Goal: Information Seeking & Learning: Learn about a topic

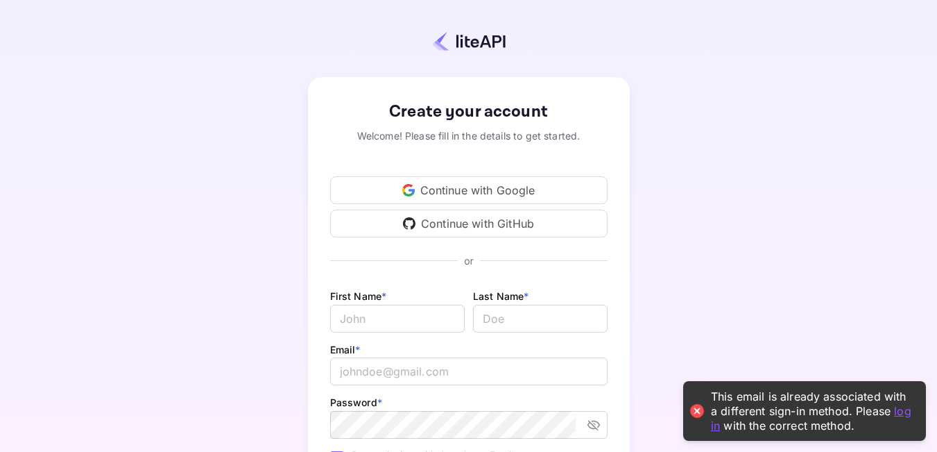
click at [900, 411] on link "log in" at bounding box center [811, 417] width 201 height 28
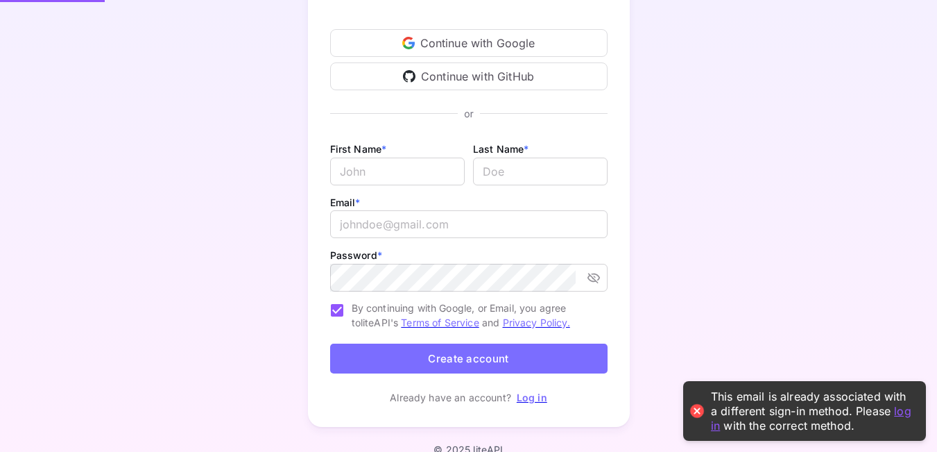
scroll to position [168, 0]
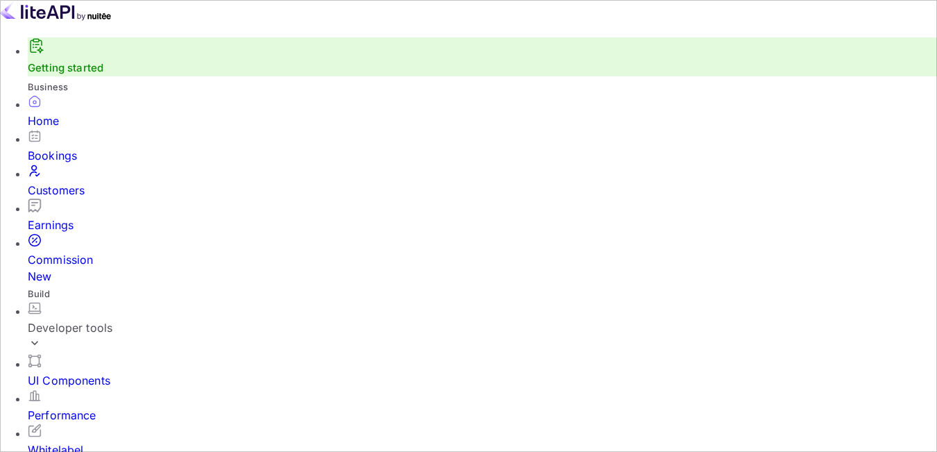
scroll to position [215, 222]
click at [109, 319] on div "Developer tools" at bounding box center [483, 327] width 910 height 17
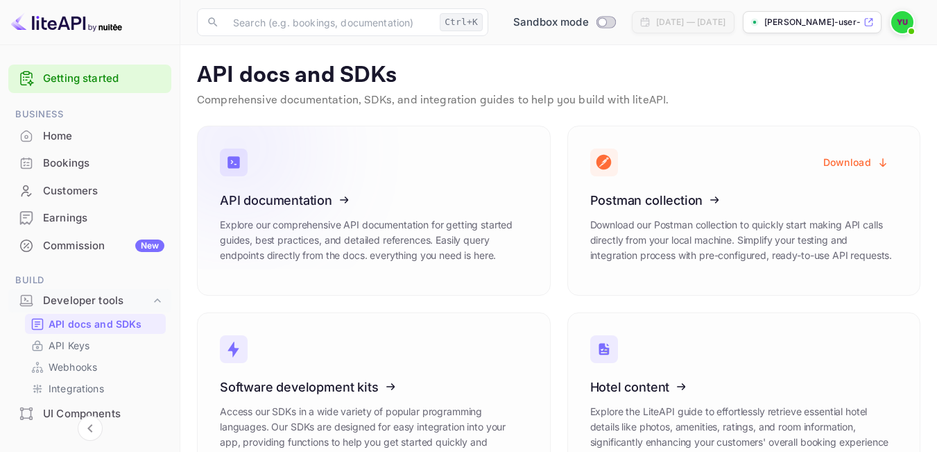
click at [296, 199] on icon at bounding box center [306, 197] width 216 height 143
click at [277, 189] on icon at bounding box center [306, 197] width 216 height 143
